Goal: Task Accomplishment & Management: Use online tool/utility

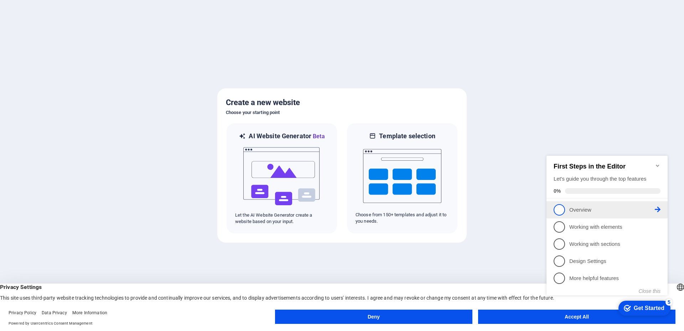
click at [563, 209] on span "1" at bounding box center [559, 209] width 11 height 11
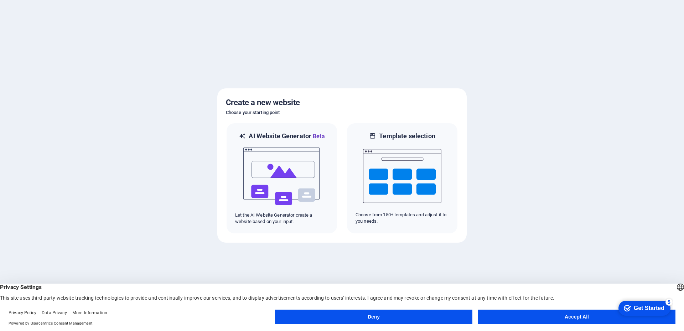
click at [407, 314] on button "Deny" at bounding box center [373, 317] width 197 height 14
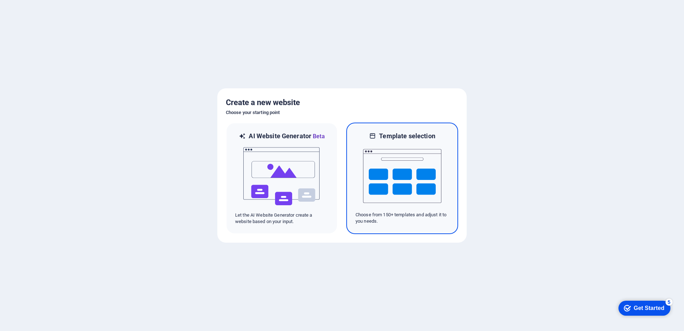
click at [408, 162] on img at bounding box center [402, 175] width 78 height 71
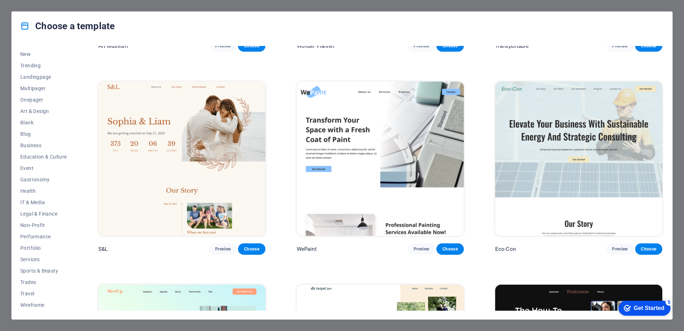
scroll to position [392, 0]
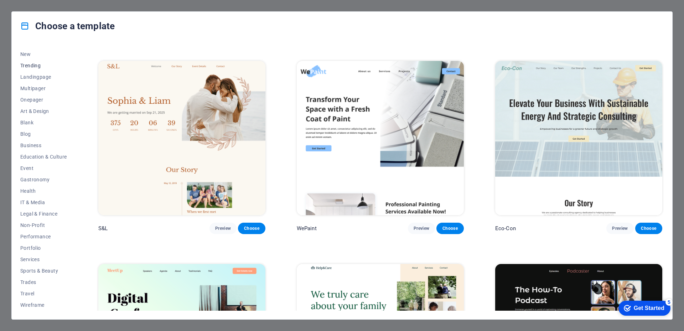
click at [29, 65] on span "Trending" at bounding box center [43, 66] width 47 height 6
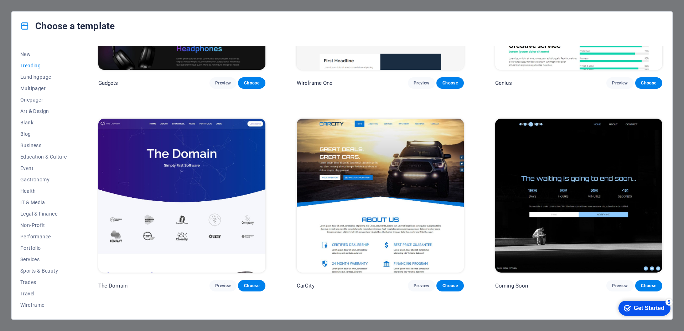
scroll to position [760, 0]
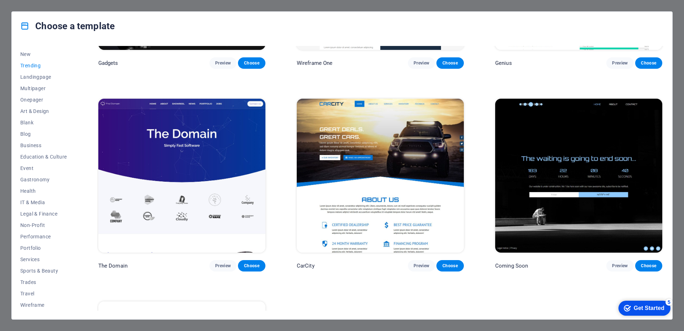
click at [618, 178] on img at bounding box center [578, 176] width 167 height 154
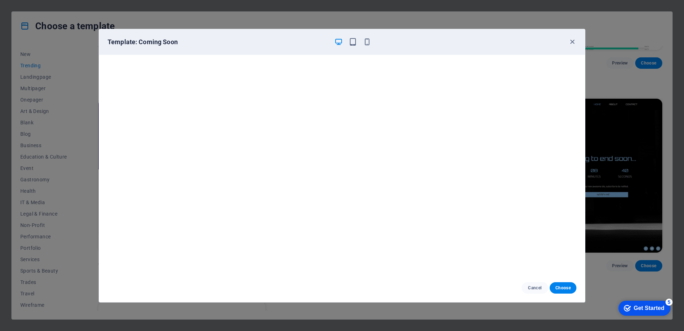
scroll to position [0, 0]
click at [555, 286] on button "Choose" at bounding box center [563, 287] width 27 height 11
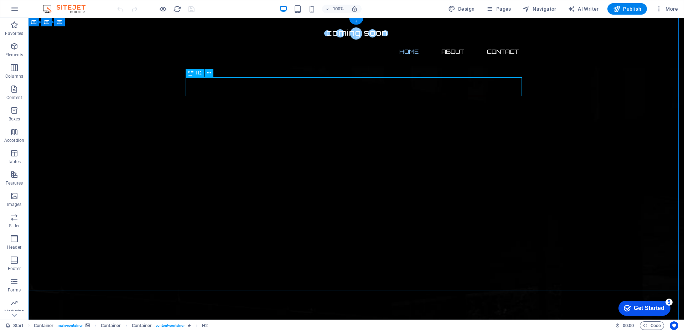
click at [224, 32] on div at bounding box center [356, 34] width 336 height 20
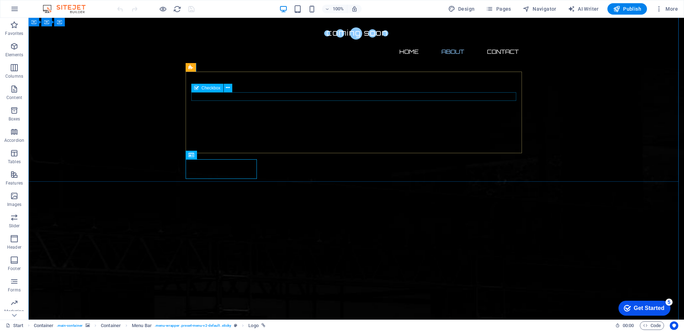
scroll to position [107, 0]
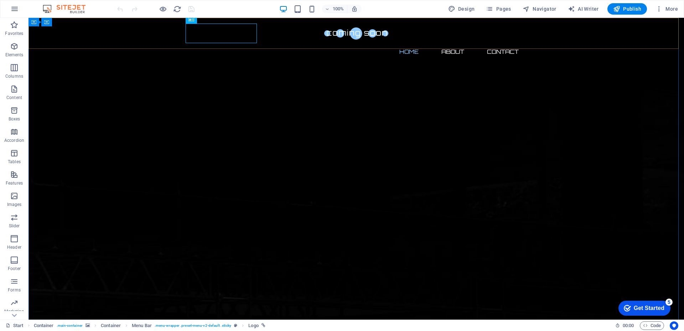
click at [530, 33] on div "Home About Contact" at bounding box center [357, 42] width 656 height 48
click at [471, 43] on nav "Home About Contact" at bounding box center [356, 51] width 336 height 17
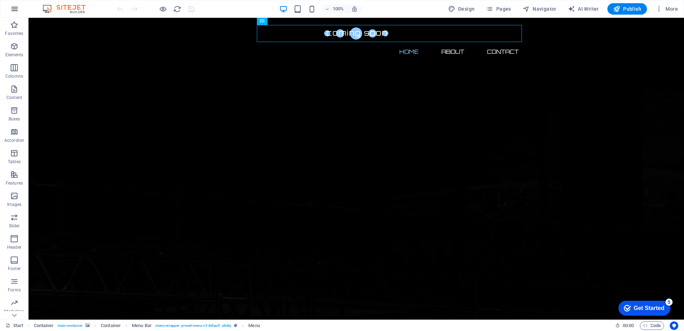
click at [14, 13] on button "button" at bounding box center [14, 8] width 17 height 17
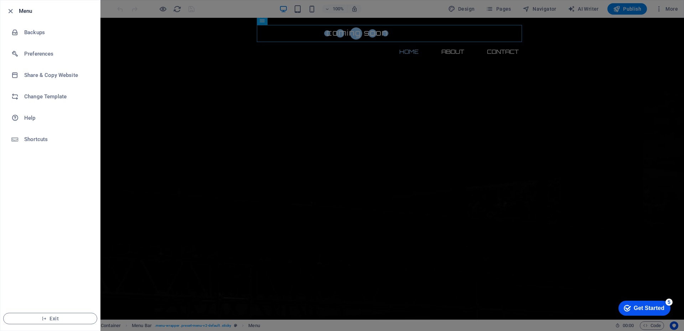
click at [14, 13] on icon "button" at bounding box center [10, 11] width 8 height 8
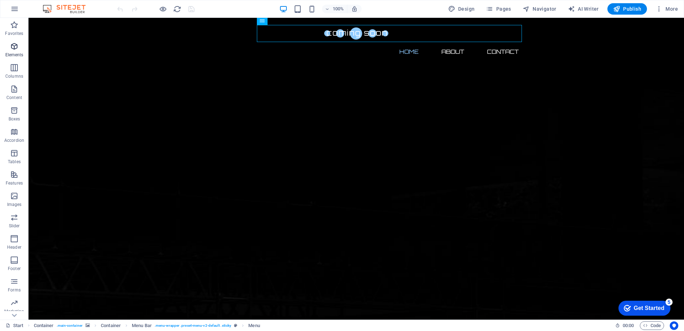
click at [10, 47] on icon "button" at bounding box center [14, 46] width 9 height 9
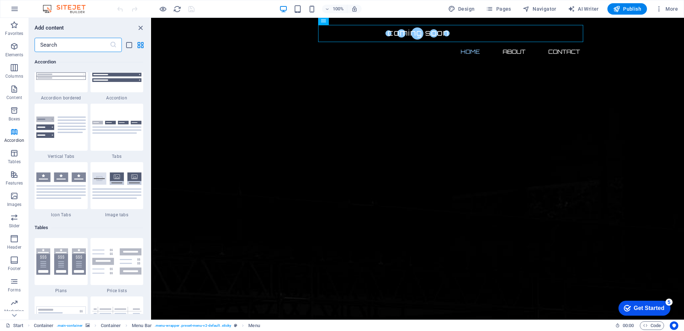
scroll to position [2320, 0]
